Goal: Transaction & Acquisition: Purchase product/service

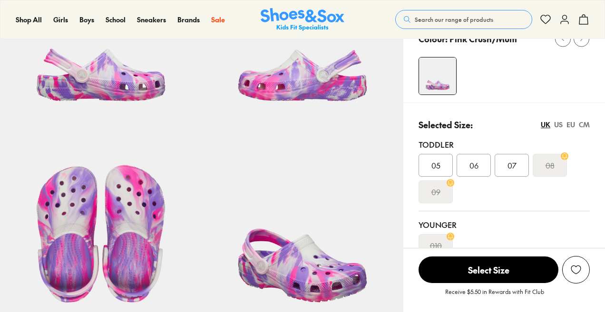
scroll to position [133, 0]
click at [515, 158] on div "07" at bounding box center [511, 165] width 34 height 23
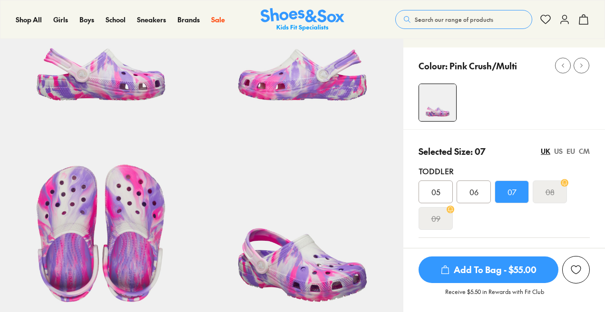
select select "*"
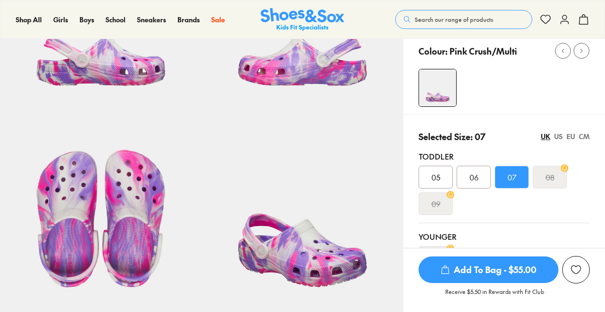
scroll to position [145, 0]
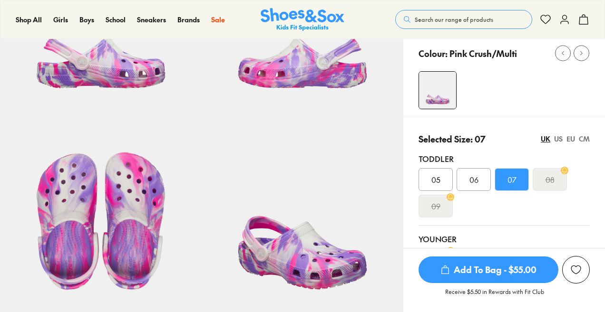
click at [560, 138] on div "US" at bounding box center [558, 139] width 9 height 10
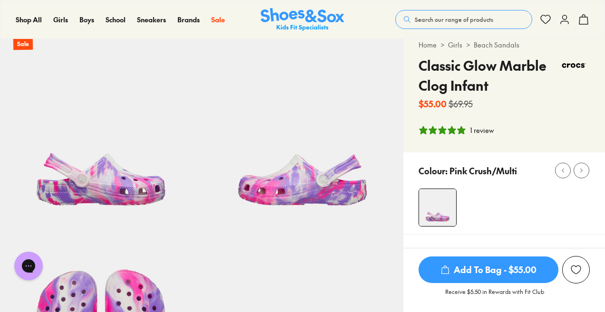
scroll to position [0, 0]
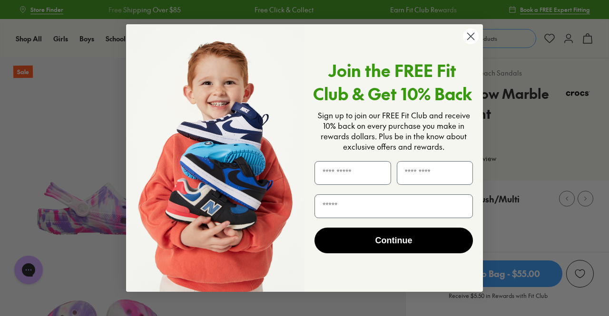
click at [468, 40] on icon "Close dialog" at bounding box center [470, 36] width 7 height 7
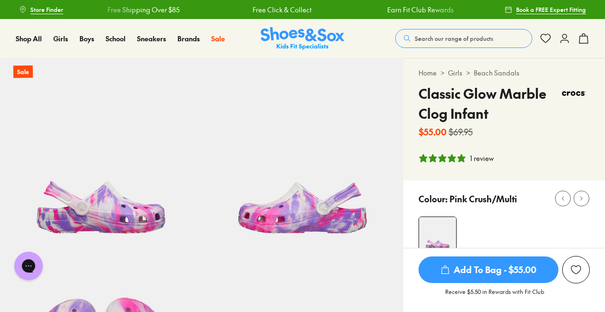
click at [473, 41] on span "Search our range of products" at bounding box center [454, 38] width 78 height 9
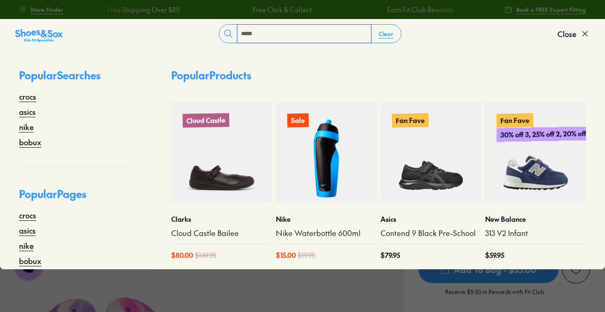
type input "*****"
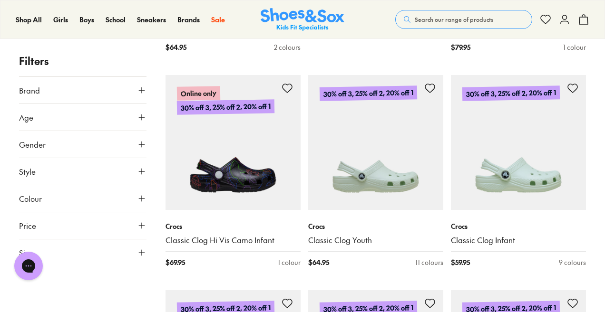
click at [47, 274] on div "Chat with us" at bounding box center [29, 266] width 38 height 35
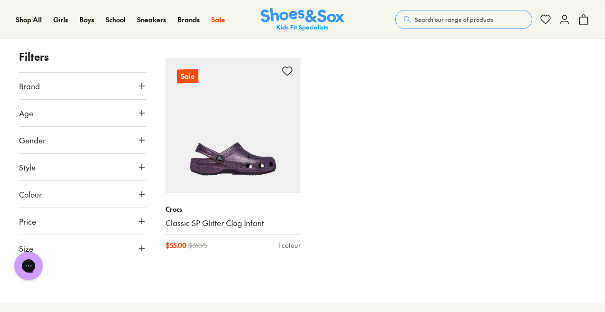
scroll to position [5220, 0]
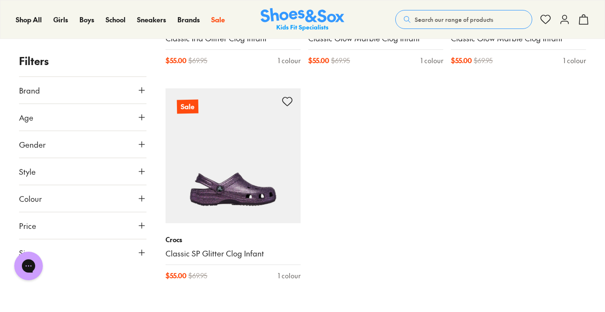
click at [45, 116] on button "Age" at bounding box center [82, 117] width 127 height 27
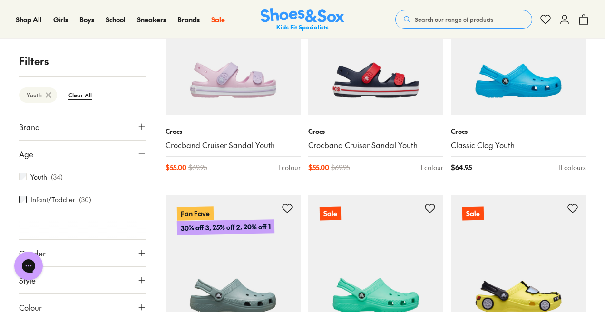
scroll to position [2099, 0]
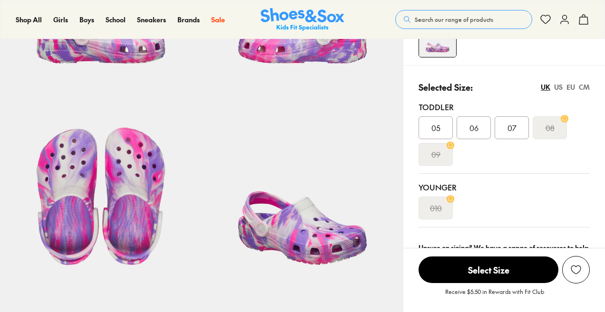
select select "*"
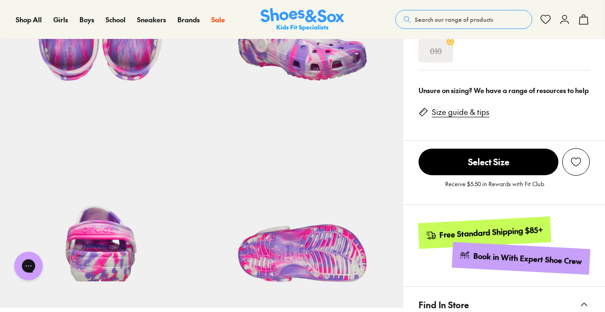
click at [475, 108] on link "Size guide & tips" at bounding box center [461, 112] width 58 height 10
